Goal: Task Accomplishment & Management: Use online tool/utility

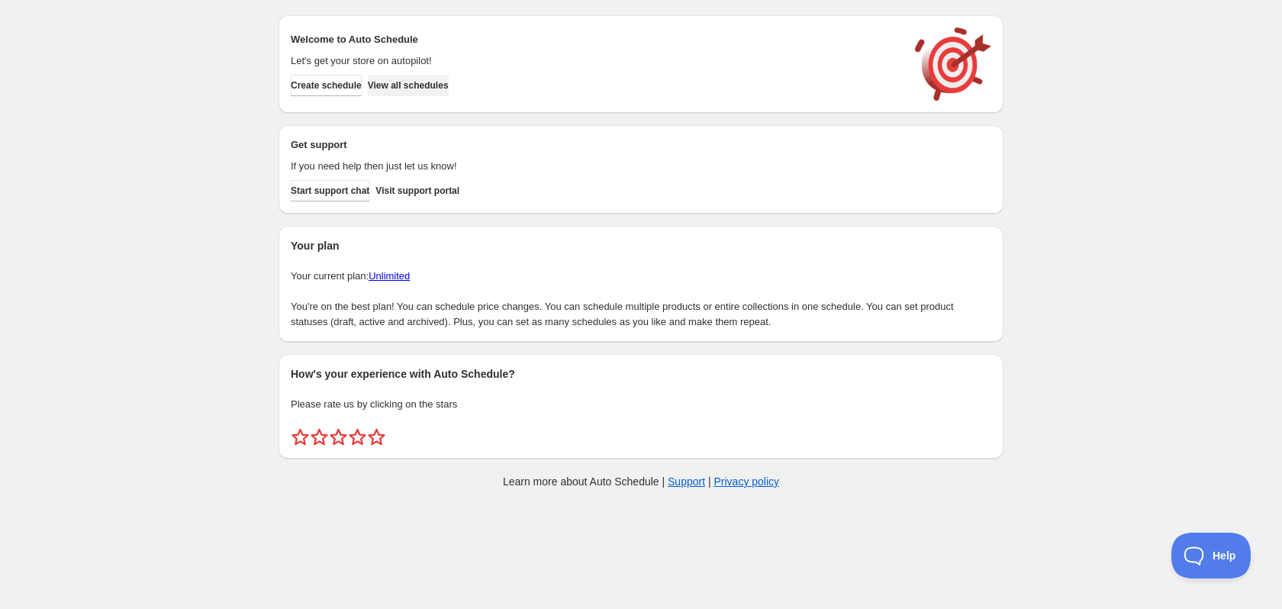
click at [440, 85] on span "View all schedules" at bounding box center [408, 85] width 81 height 12
click at [414, 90] on span "View all schedules" at bounding box center [408, 85] width 81 height 12
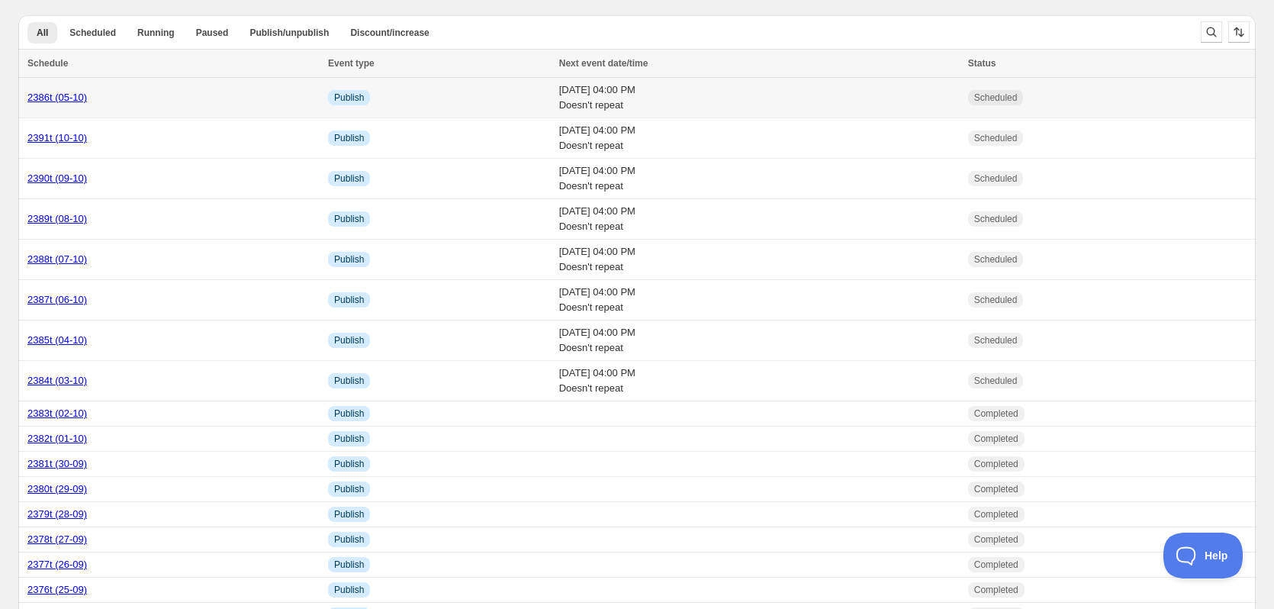
click at [645, 95] on td "Sun 5th October 25 04:00 PM Doesn't repeat" at bounding box center [759, 98] width 409 height 40
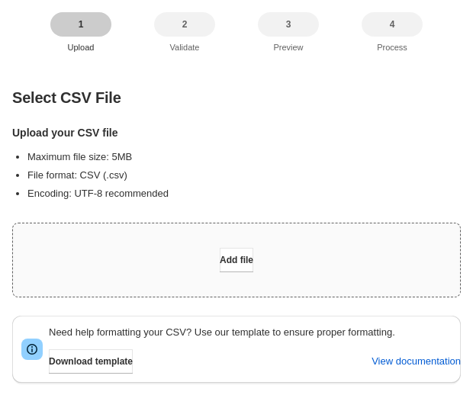
click at [274, 278] on div "Add file" at bounding box center [236, 260] width 447 height 73
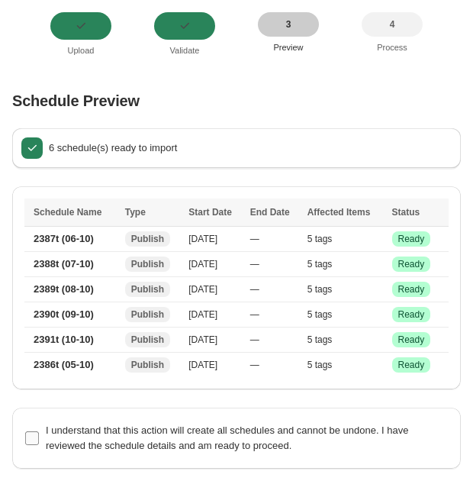
click at [34, 430] on label "I understand that this action will create all schedules and cannot be undone. I…" at bounding box center [236, 438] width 424 height 37
click at [34, 431] on input "I understand that this action will create all schedules and cannot be undone. I…" at bounding box center [32, 438] width 14 height 14
checkbox input "true"
